Goal: Find specific page/section: Find specific page/section

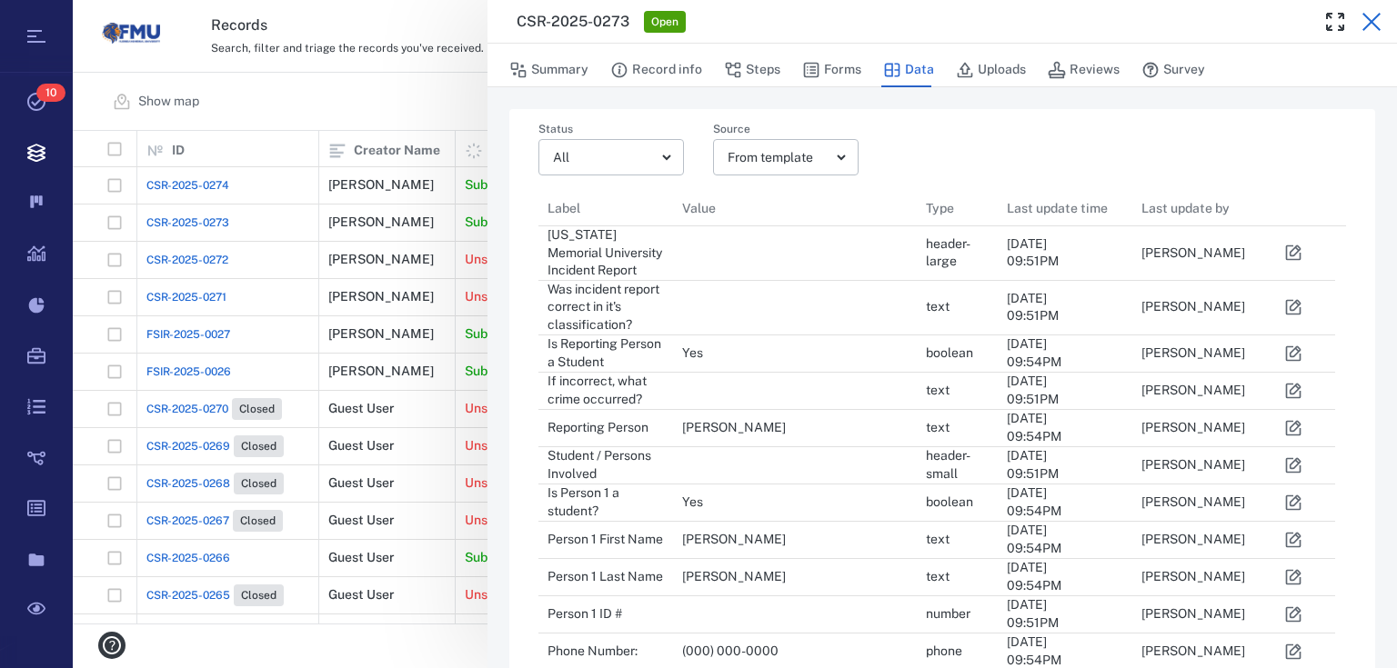
click at [1371, 21] on icon "button" at bounding box center [1371, 22] width 18 height 18
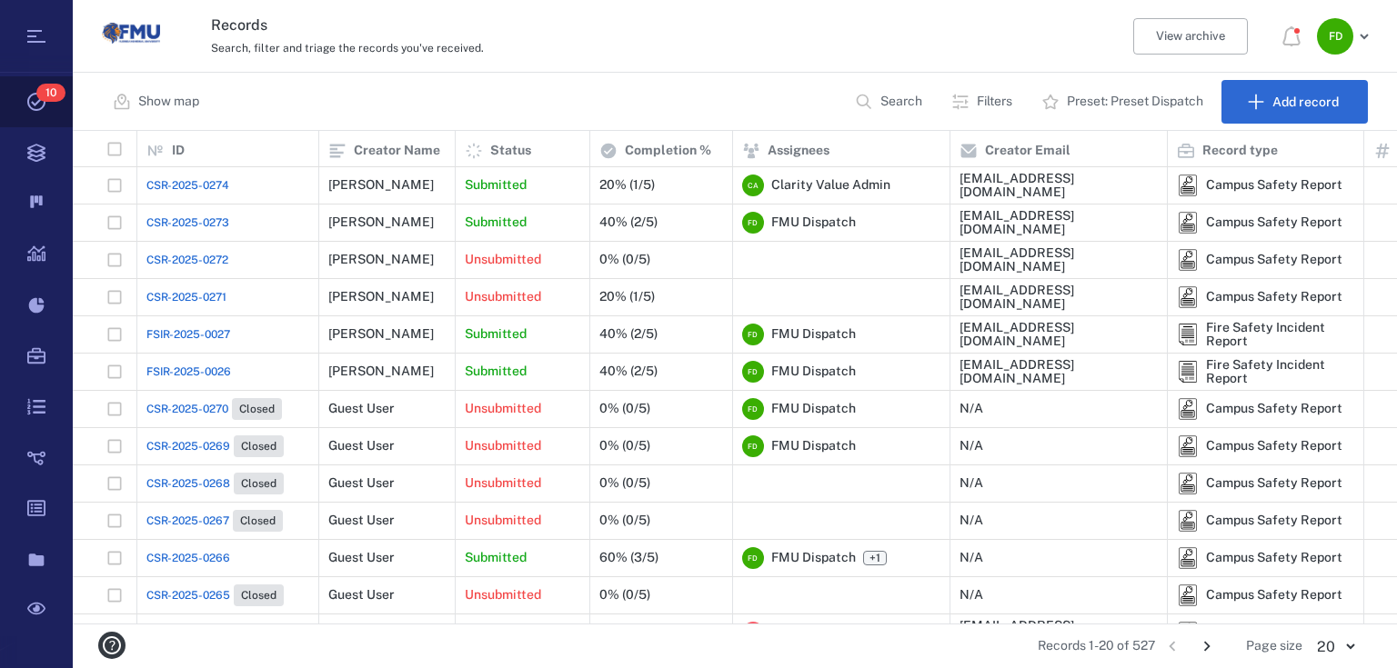
click at [49, 95] on span "10" at bounding box center [50, 93] width 29 height 18
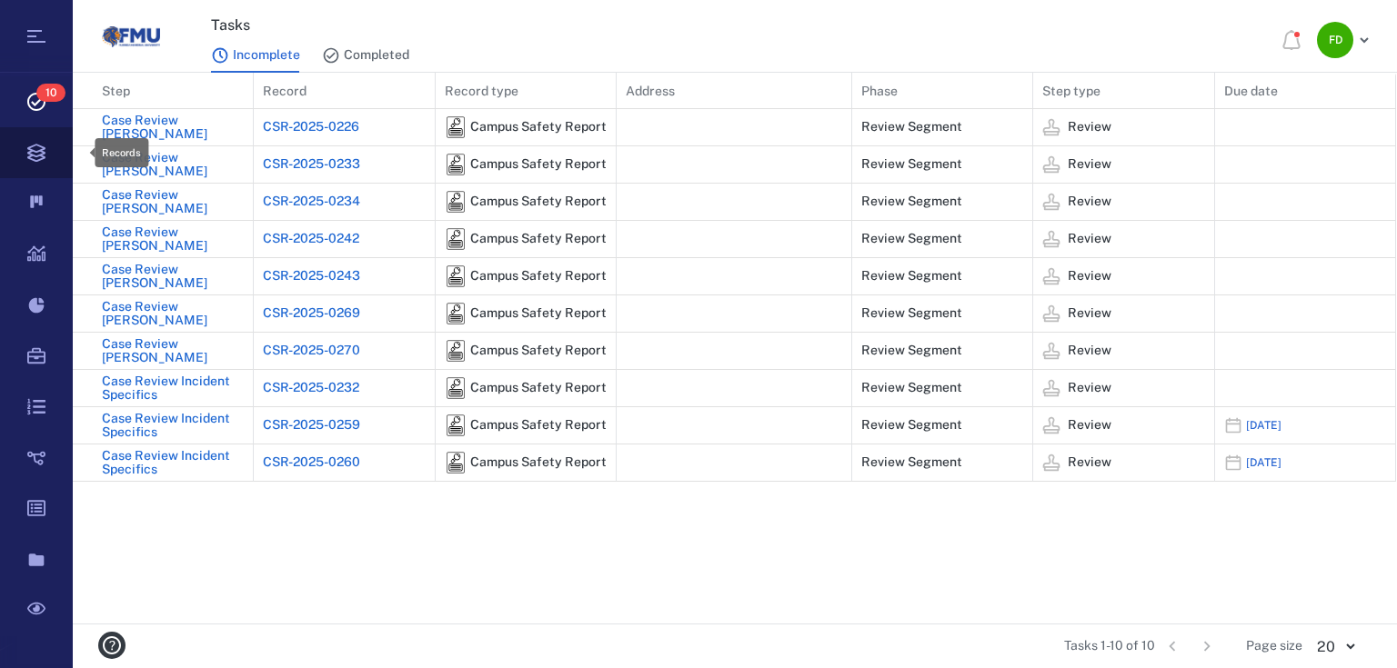
scroll to position [540, 1312]
click at [32, 153] on icon at bounding box center [36, 152] width 73 height 51
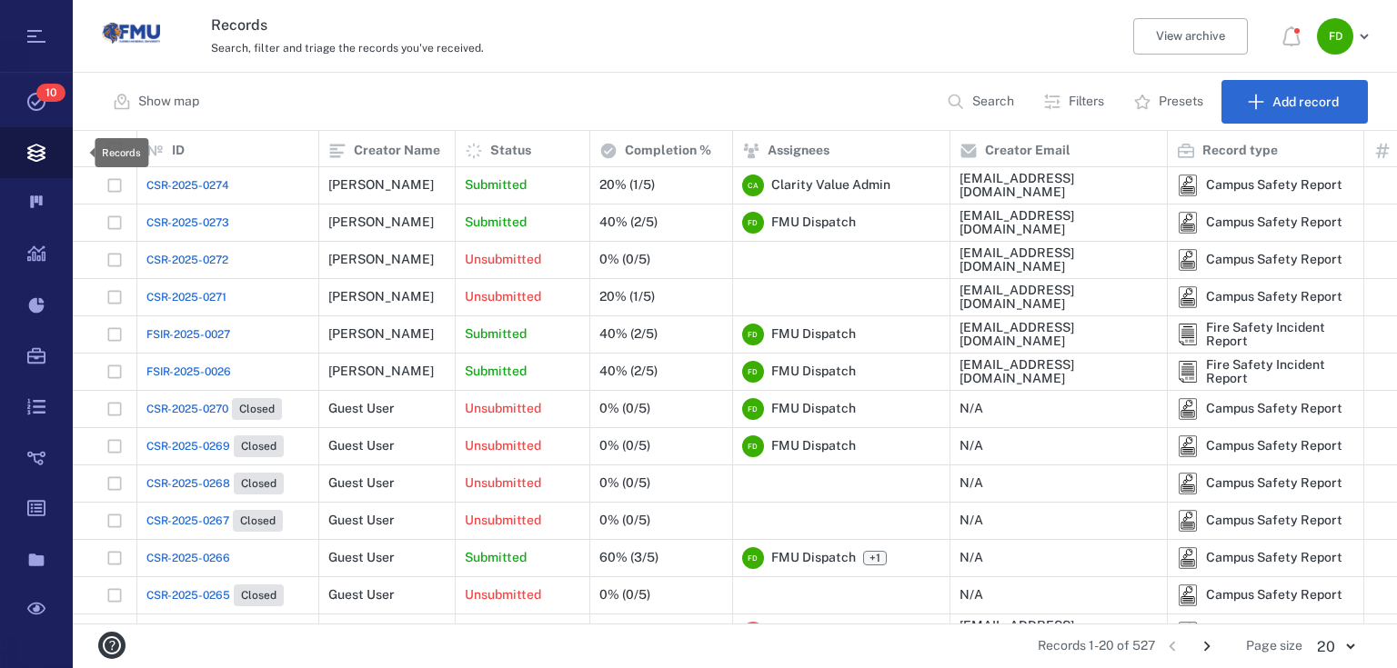
scroll to position [482, 1313]
click at [853, 187] on span "Clarity Value Admin" at bounding box center [830, 185] width 119 height 18
